Goal: Task Accomplishment & Management: Complete application form

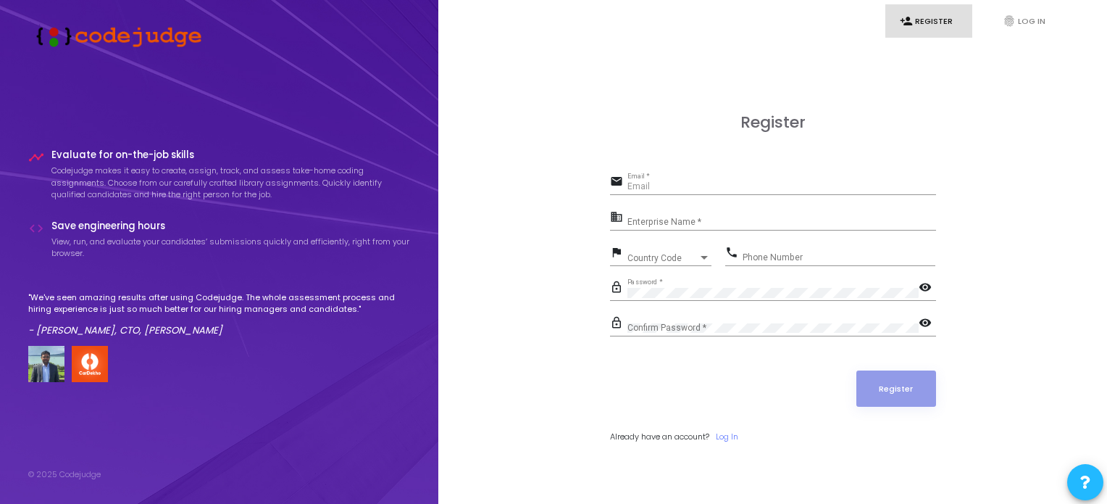
type input "[EMAIL_ADDRESS][DOMAIN_NAME]"
click at [643, 220] on input "Enterprise Name *" at bounding box center [782, 222] width 309 height 10
type input "[EMAIL_ADDRESS][DOMAIN_NAME]"
click at [669, 220] on input "Enterprise Name *" at bounding box center [782, 222] width 309 height 10
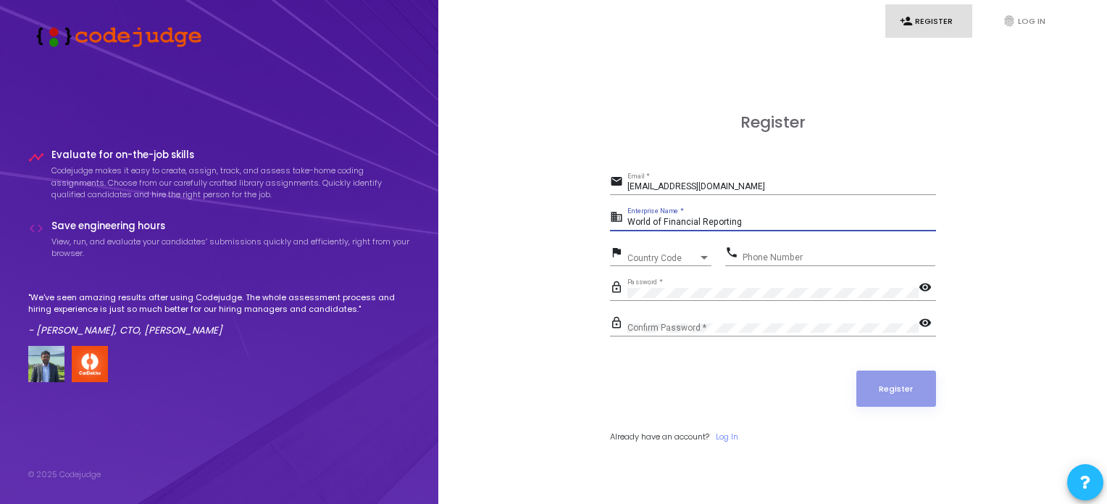
type input "World of Financial Reporting"
click at [922, 285] on mat-icon "visibility" at bounding box center [927, 288] width 17 height 17
click at [923, 285] on mat-icon "visibility_off" at bounding box center [927, 288] width 17 height 17
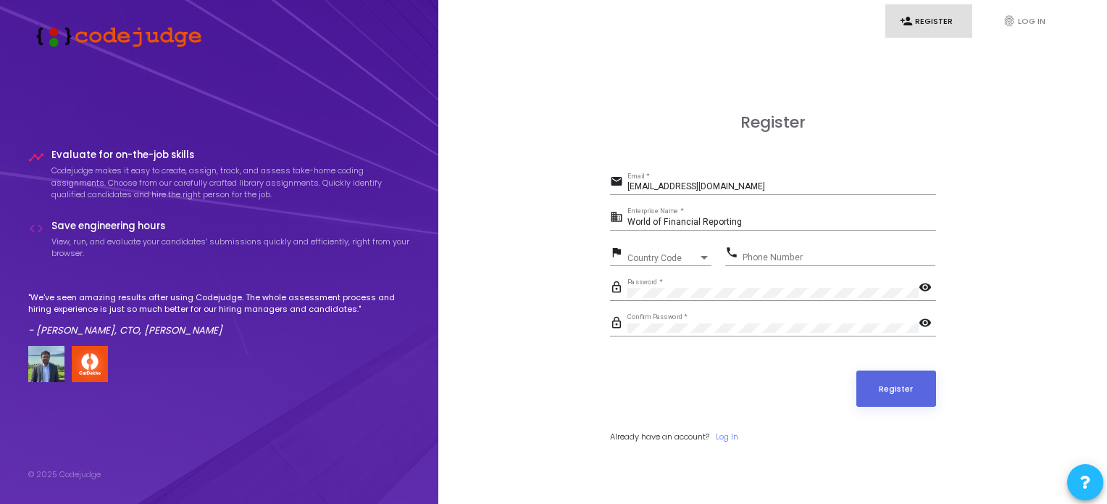
click at [609, 357] on div "Register email [EMAIL_ADDRESS][DOMAIN_NAME] Email * business World of Financial…" at bounding box center [772, 294] width 637 height 504
click at [881, 386] on button "Register" at bounding box center [897, 388] width 80 height 36
click at [1032, 25] on link "fingerprint Log In" at bounding box center [1031, 21] width 87 height 34
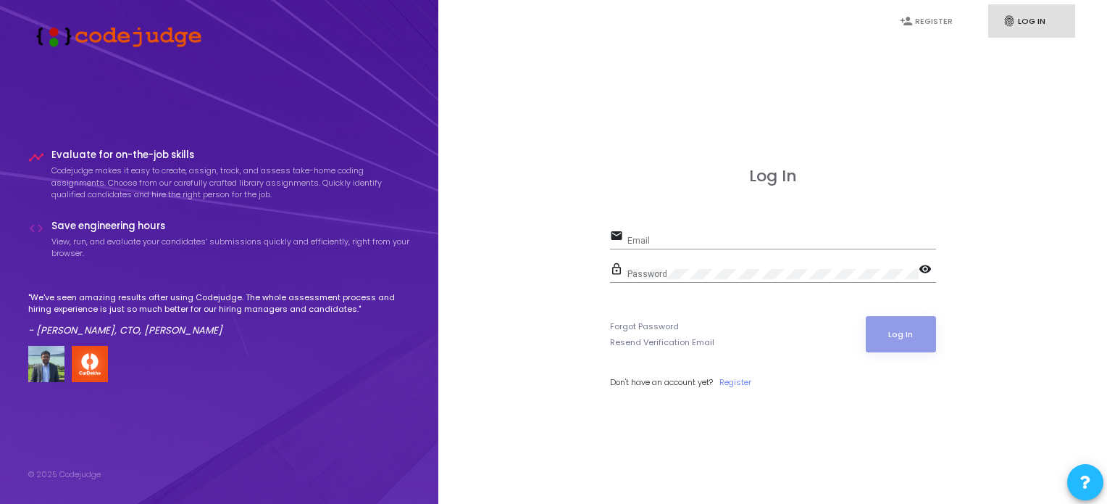
type input "[EMAIL_ADDRESS][DOMAIN_NAME]"
click at [912, 333] on button "Log In" at bounding box center [901, 334] width 70 height 36
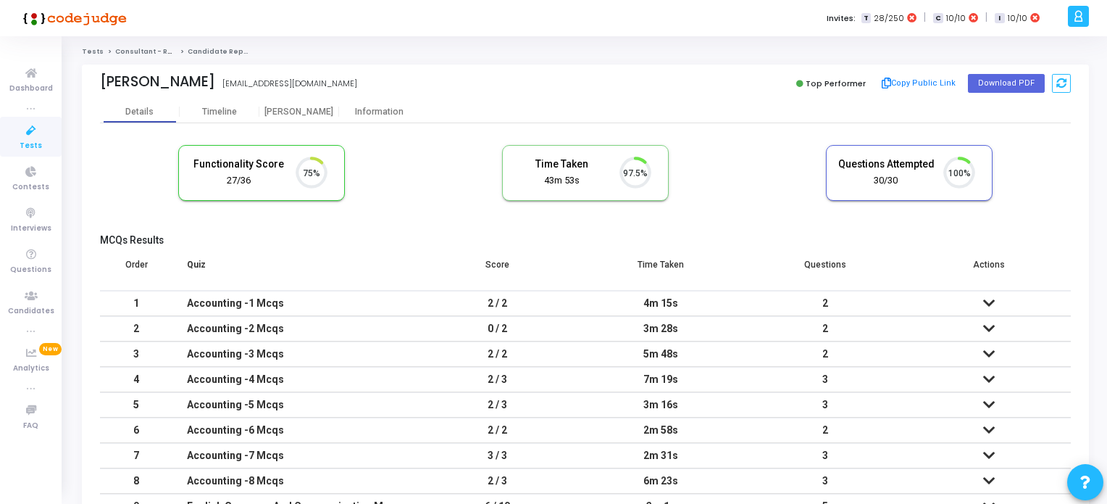
scroll to position [30, 37]
click at [32, 80] on icon at bounding box center [31, 73] width 30 height 18
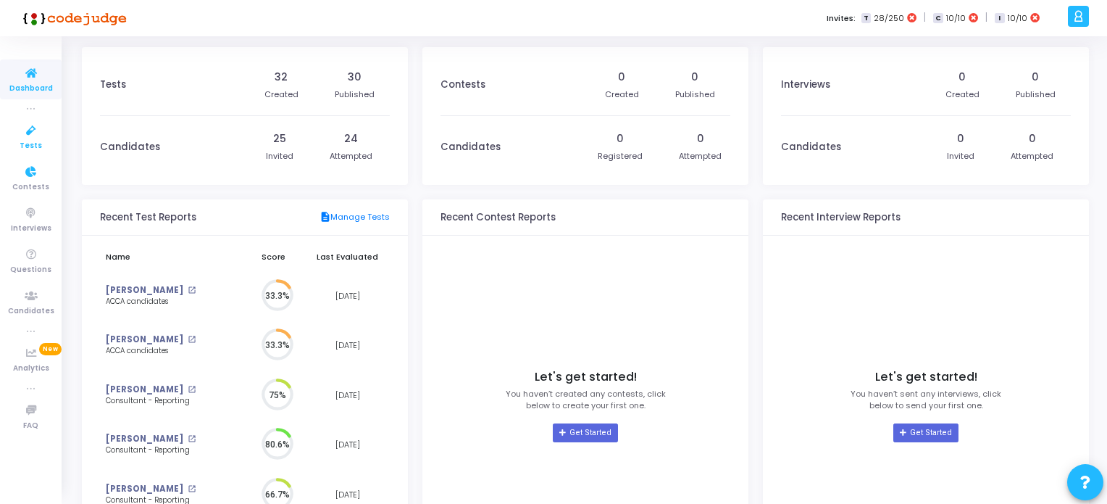
click at [31, 141] on span "Tests" at bounding box center [31, 146] width 22 height 12
